Goal: Task Accomplishment & Management: Manage account settings

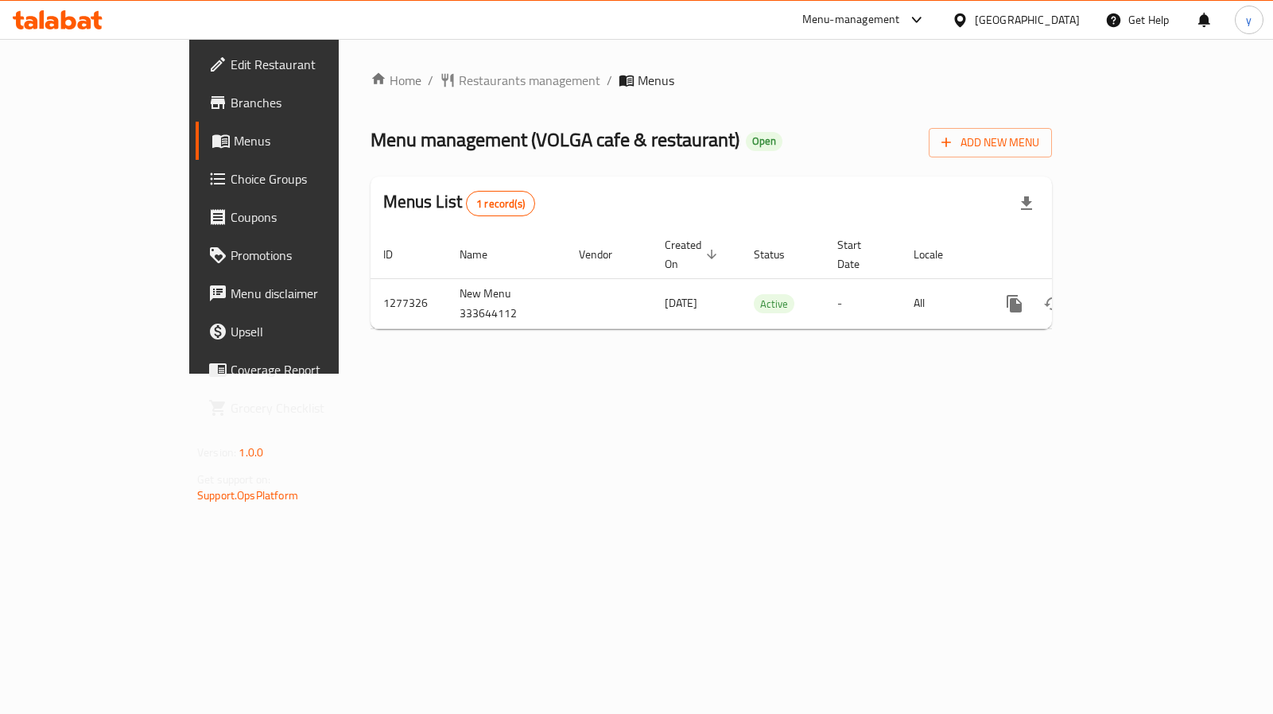
click at [196, 192] on link "Choice Groups" at bounding box center [299, 179] width 206 height 38
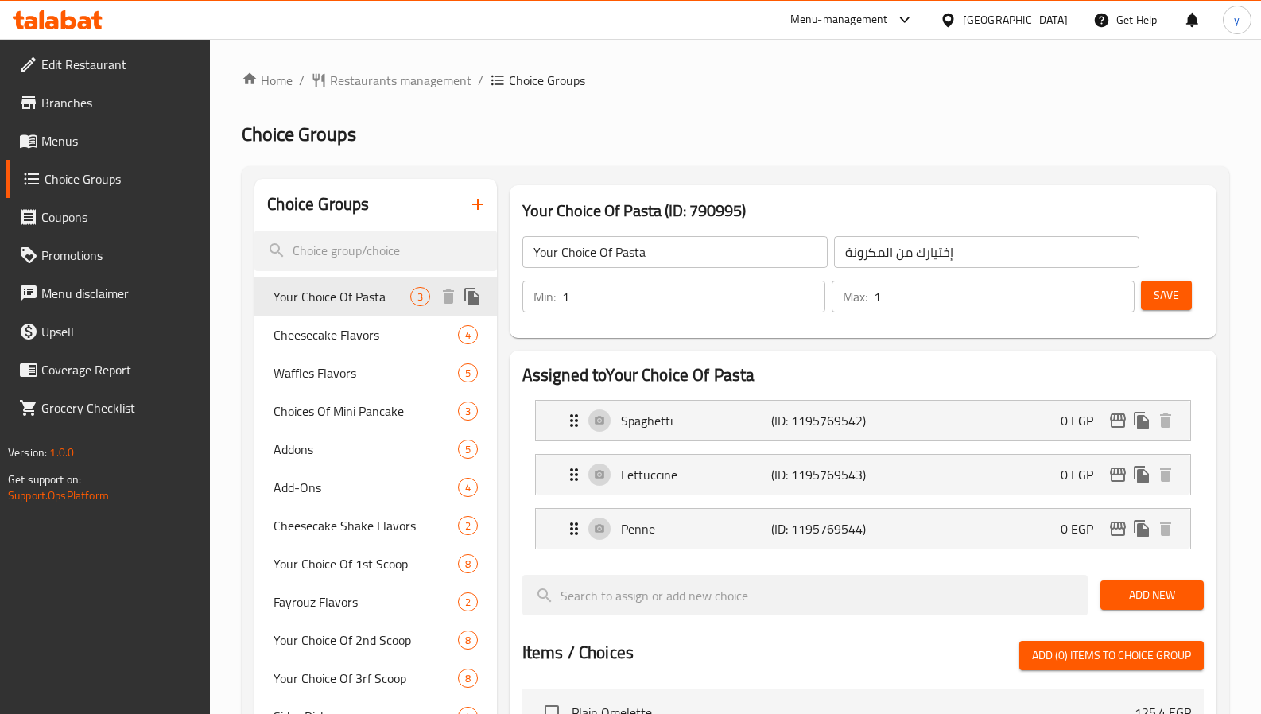
click at [362, 300] on span "Your Choice Of Pasta" at bounding box center [341, 296] width 136 height 19
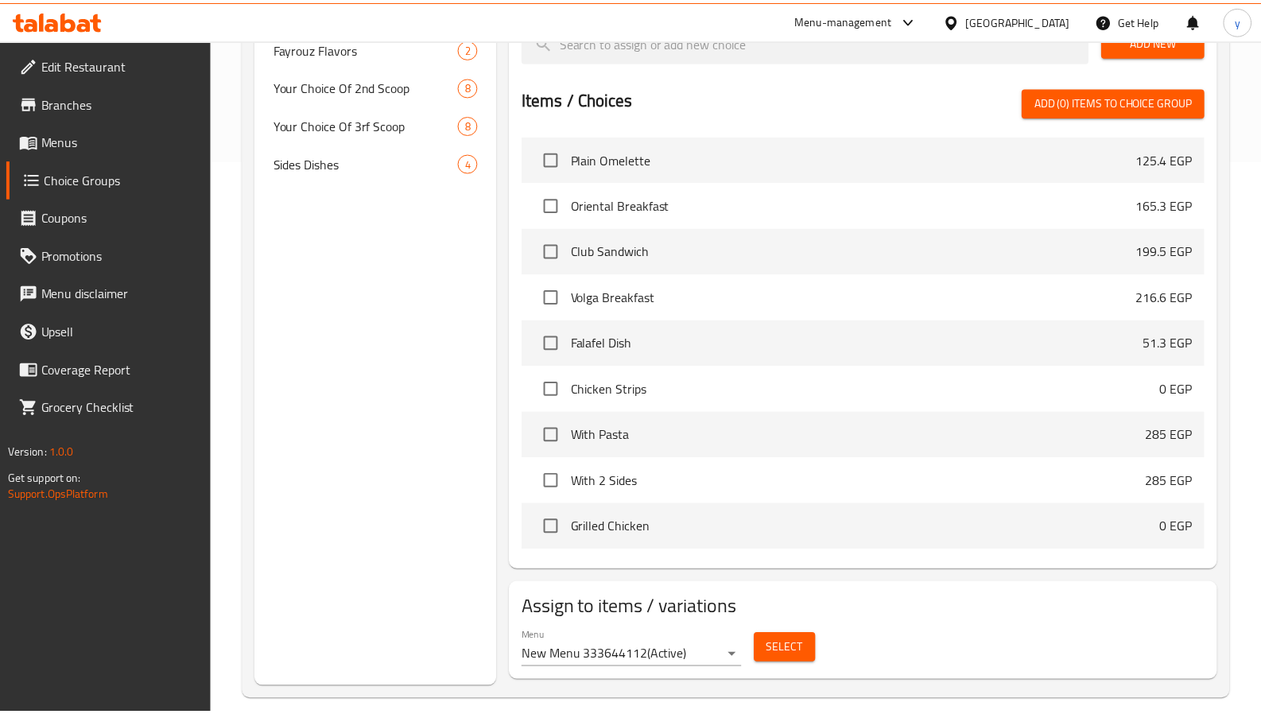
scroll to position [572, 0]
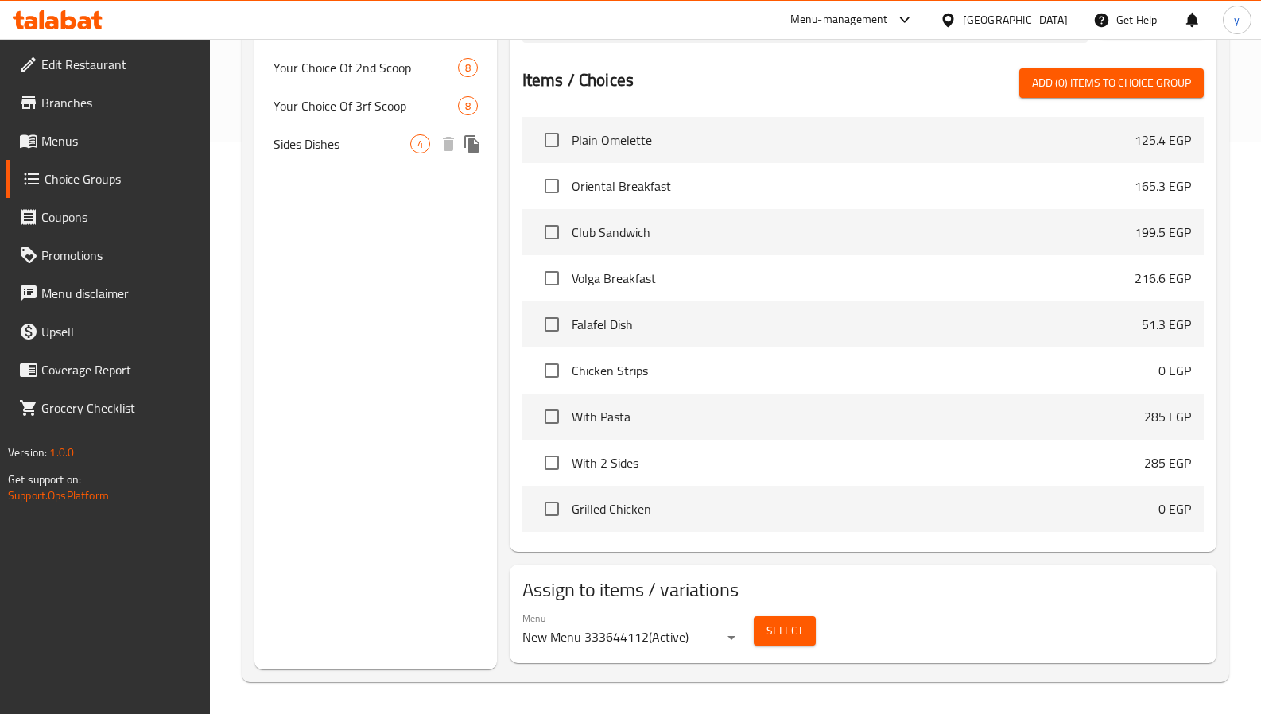
click at [318, 157] on div "Sides Dishes 4" at bounding box center [375, 144] width 242 height 38
type input "Sides Dishes"
type input "الاطباق الجانبية"
type input "2"
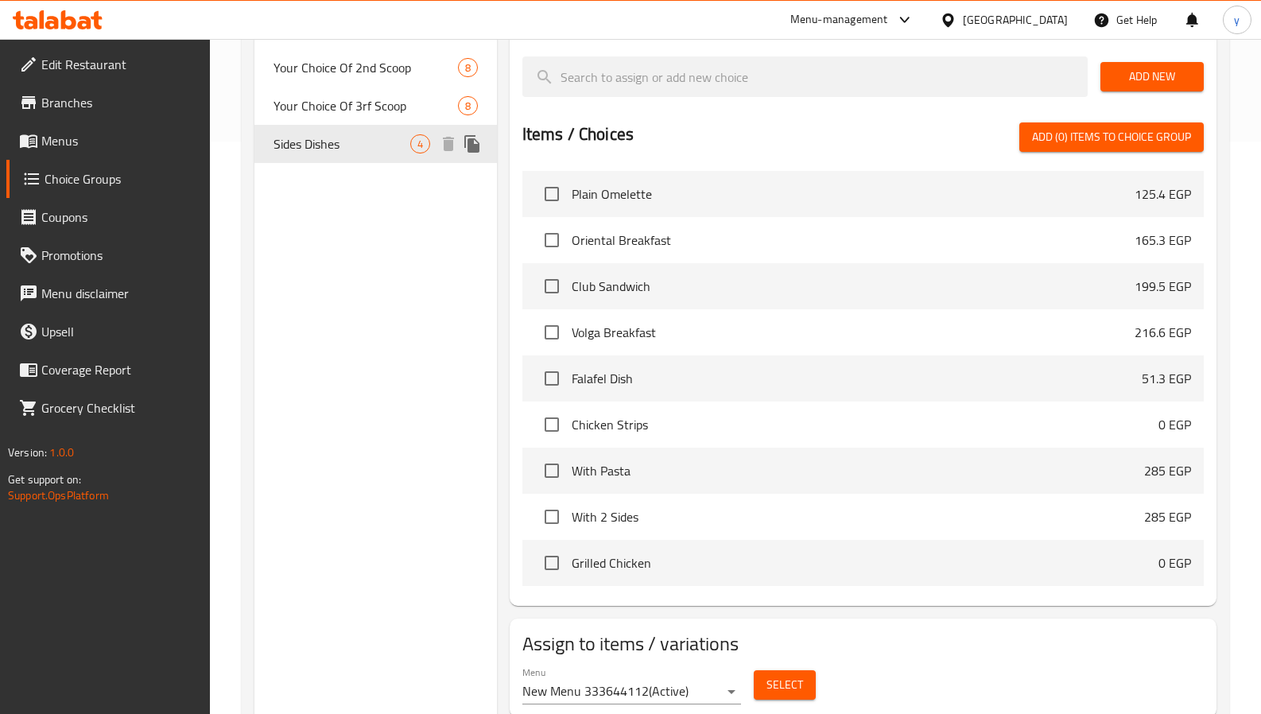
click at [318, 157] on div "Sides Dishes 4" at bounding box center [375, 144] width 242 height 38
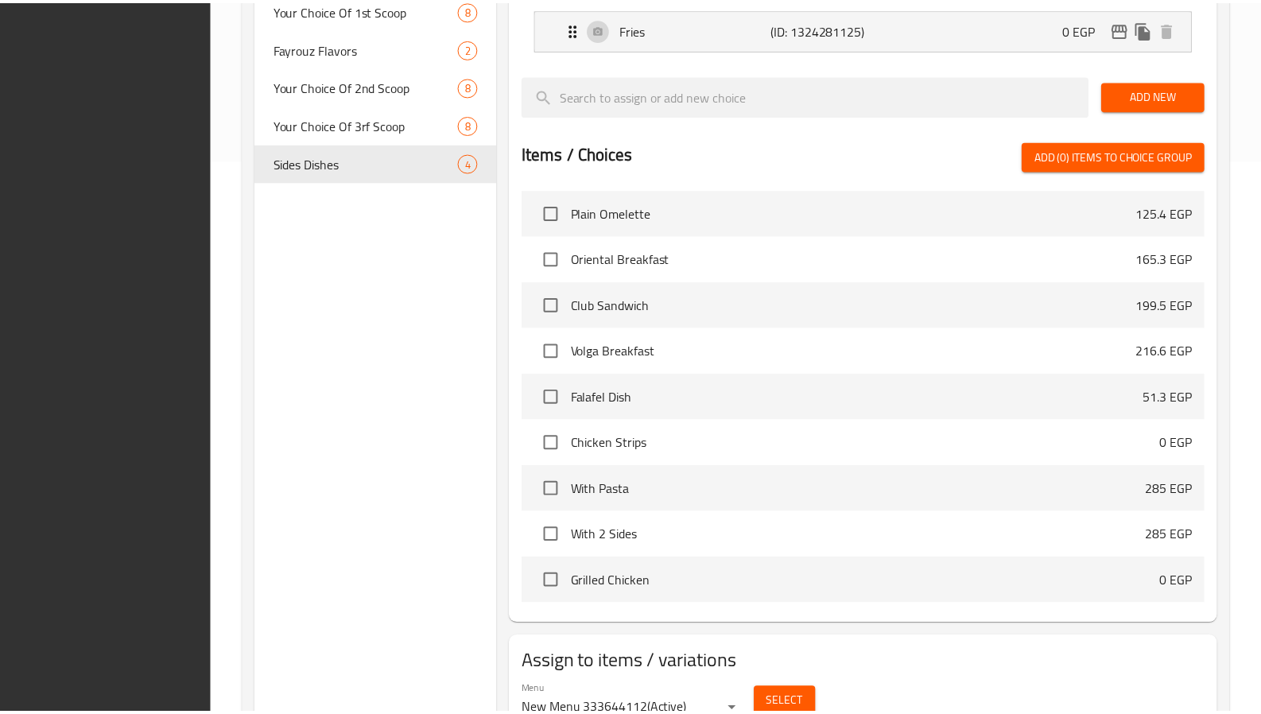
scroll to position [626, 0]
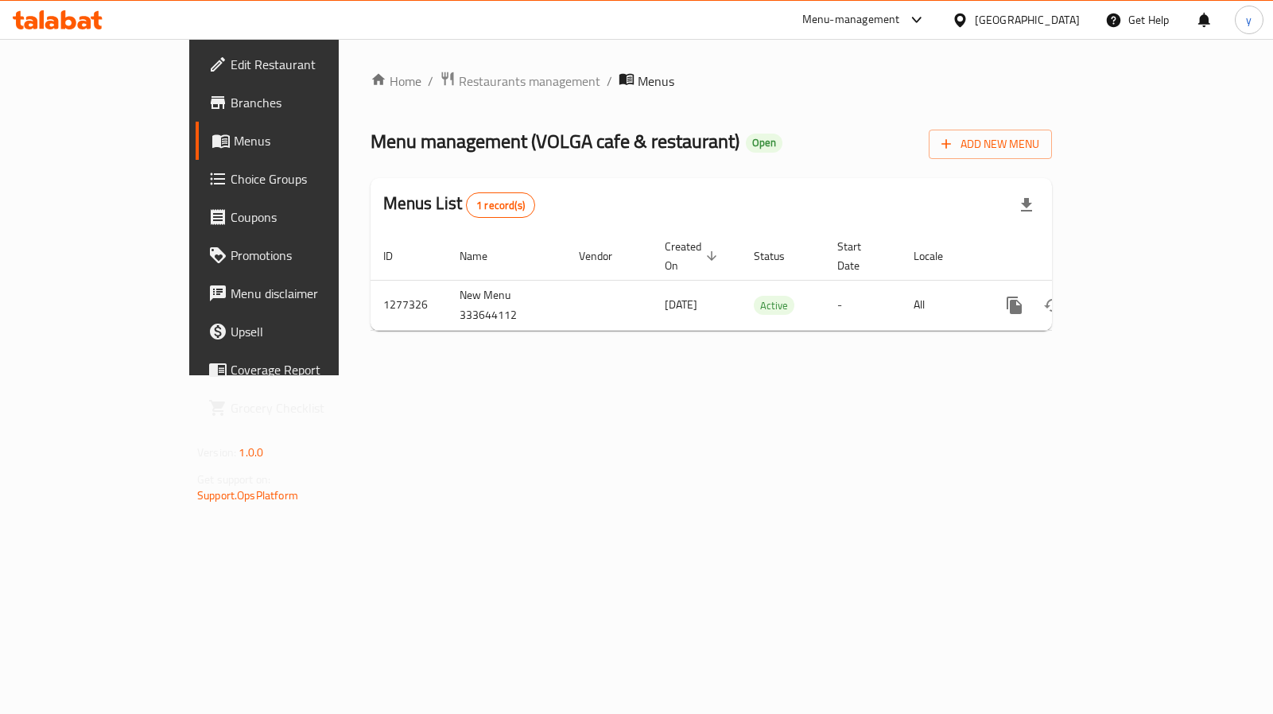
click at [89, 19] on icon at bounding box center [85, 23] width 14 height 14
